Goal: Entertainment & Leisure: Consume media (video, audio)

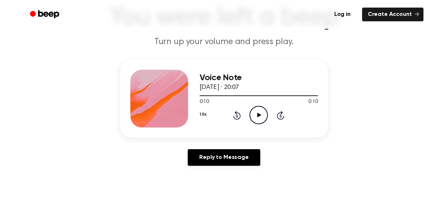
click at [258, 113] on icon at bounding box center [260, 115] width 4 height 5
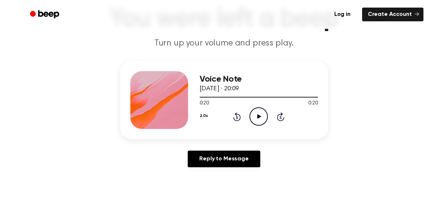
click at [262, 119] on icon "Play Audio" at bounding box center [259, 116] width 18 height 18
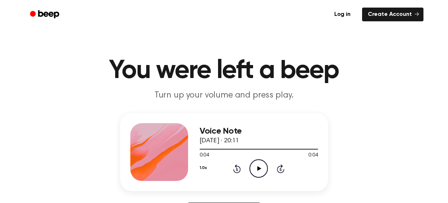
click at [260, 171] on icon "Play Audio" at bounding box center [259, 168] width 18 height 18
